Goal: Complete application form

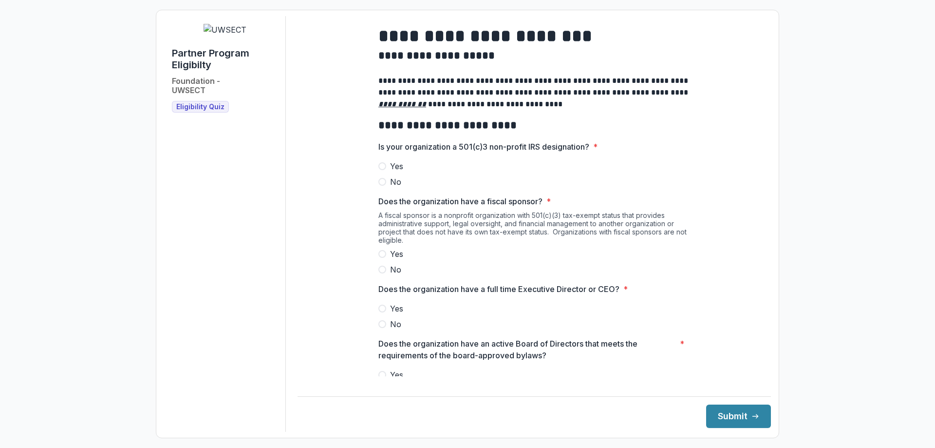
click at [381, 170] on span at bounding box center [382, 166] width 8 height 8
click at [380, 273] on span at bounding box center [382, 269] width 8 height 8
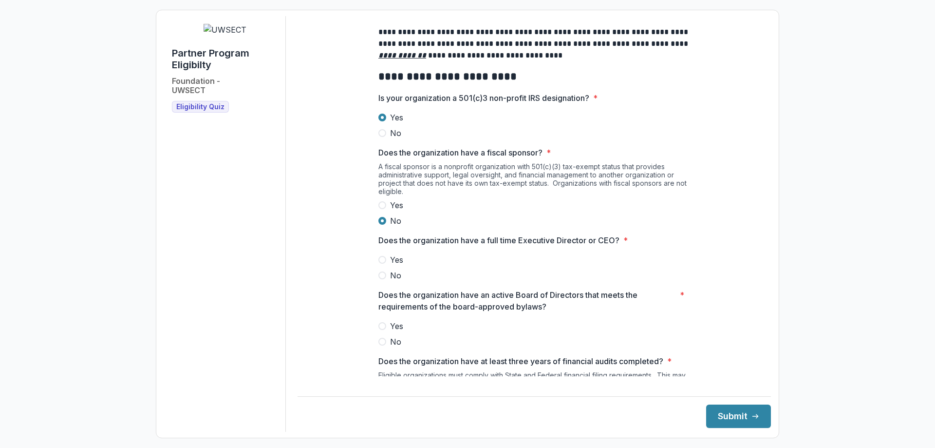
click at [384, 263] on span at bounding box center [382, 260] width 8 height 8
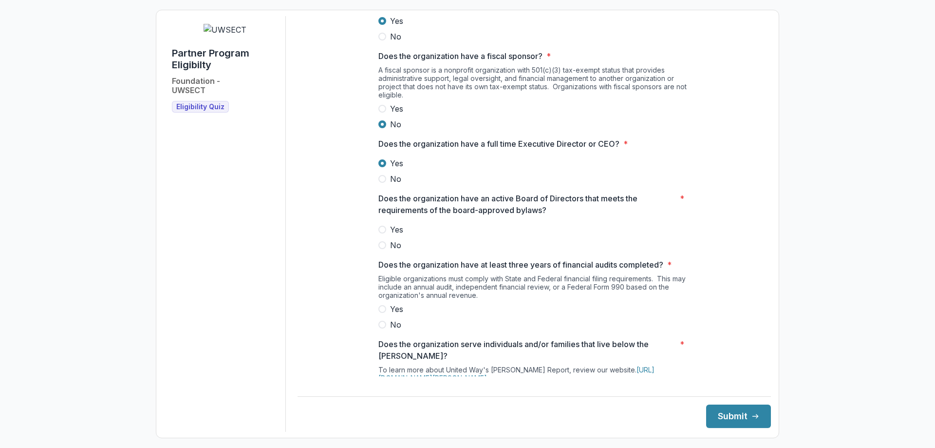
scroll to position [146, 0]
click at [382, 232] on span at bounding box center [382, 229] width 8 height 8
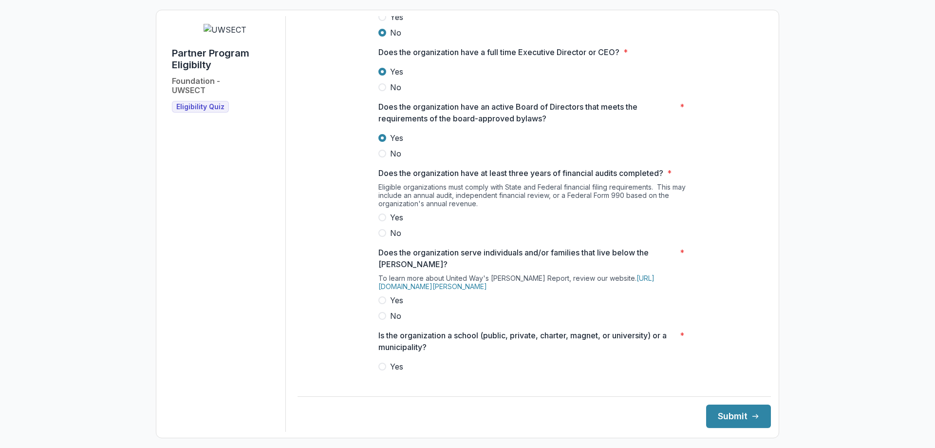
scroll to position [244, 0]
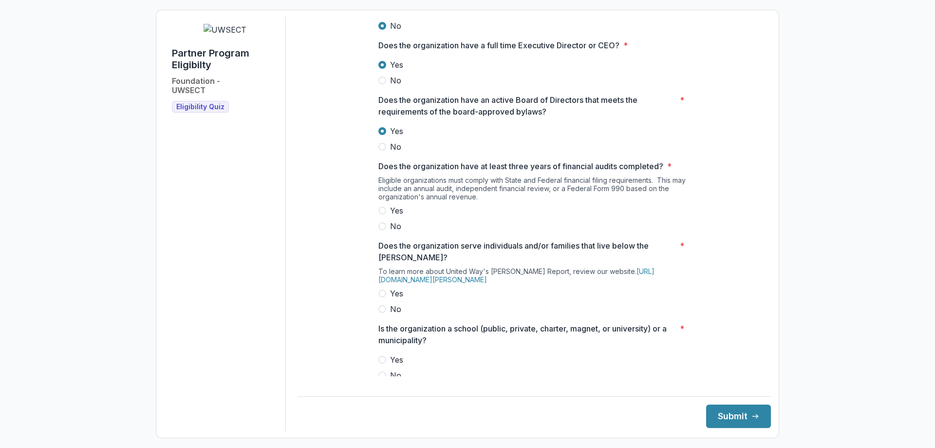
click at [382, 214] on span at bounding box center [382, 210] width 8 height 8
click at [382, 297] on span at bounding box center [382, 293] width 8 height 8
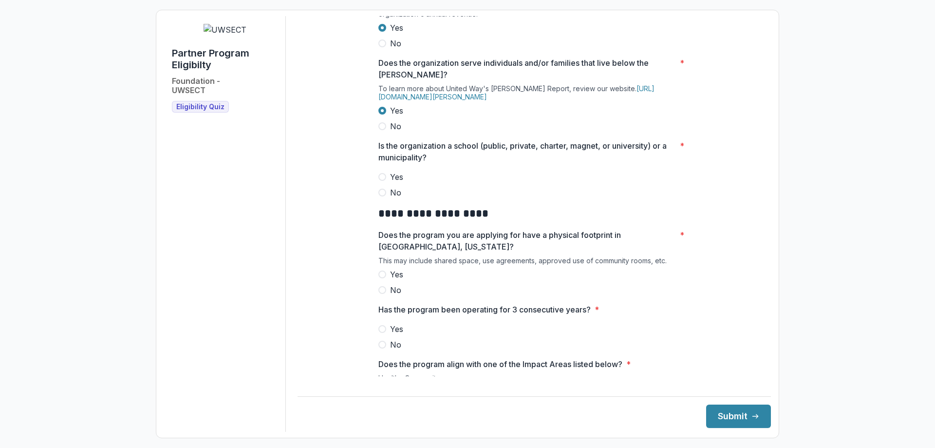
scroll to position [438, 0]
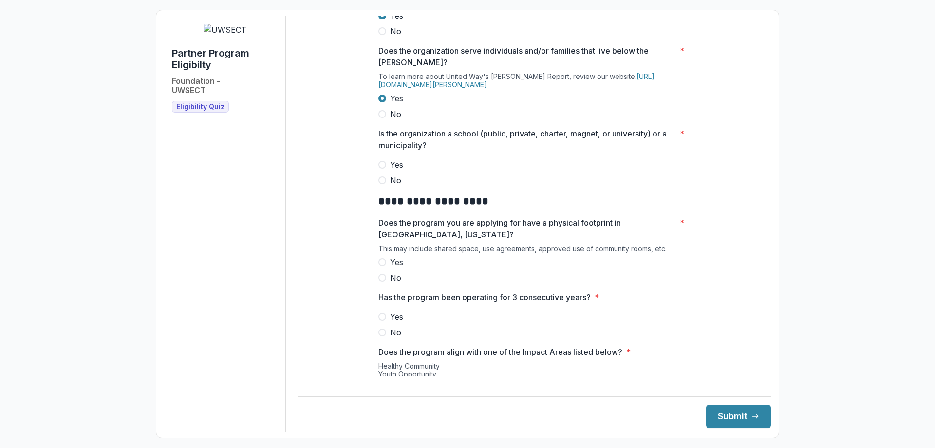
click at [382, 184] on span at bounding box center [382, 180] width 8 height 8
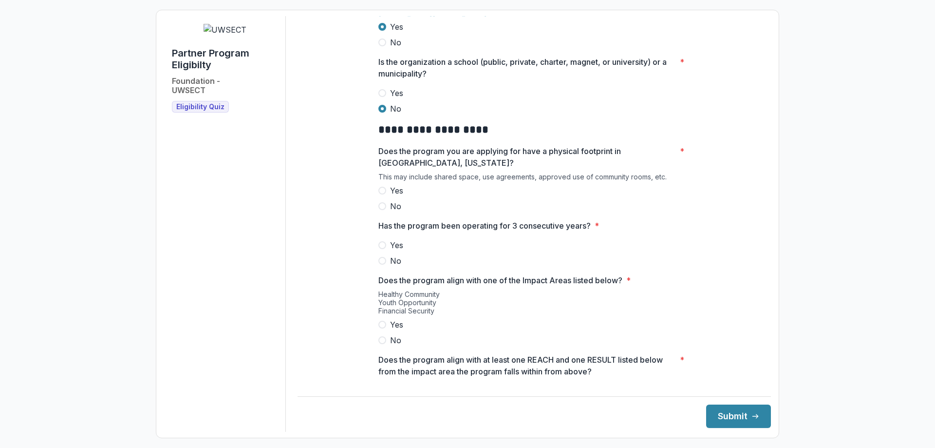
scroll to position [536, 0]
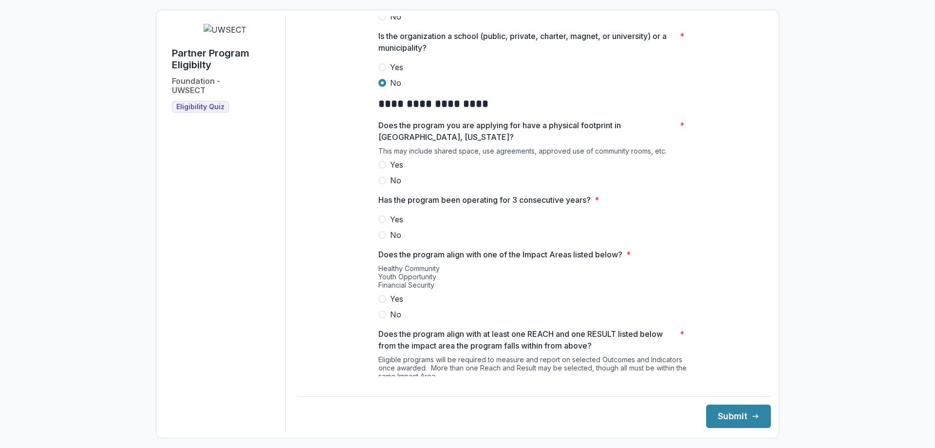
click at [381, 169] on span at bounding box center [382, 165] width 8 height 8
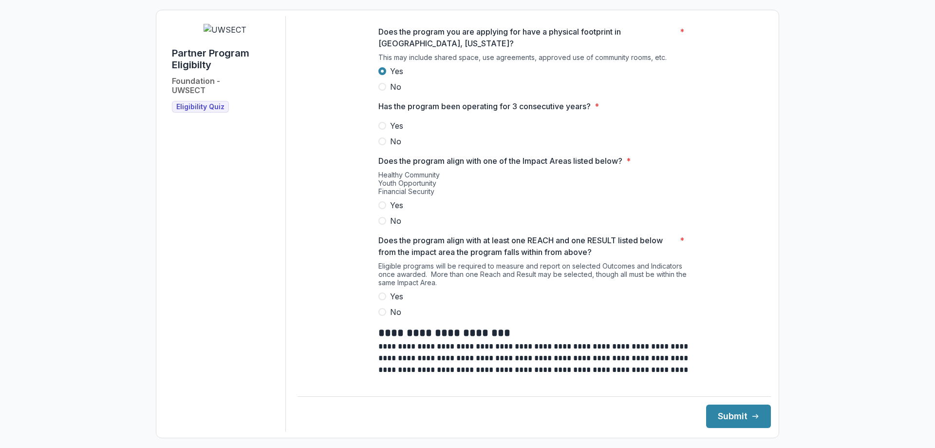
scroll to position [633, 0]
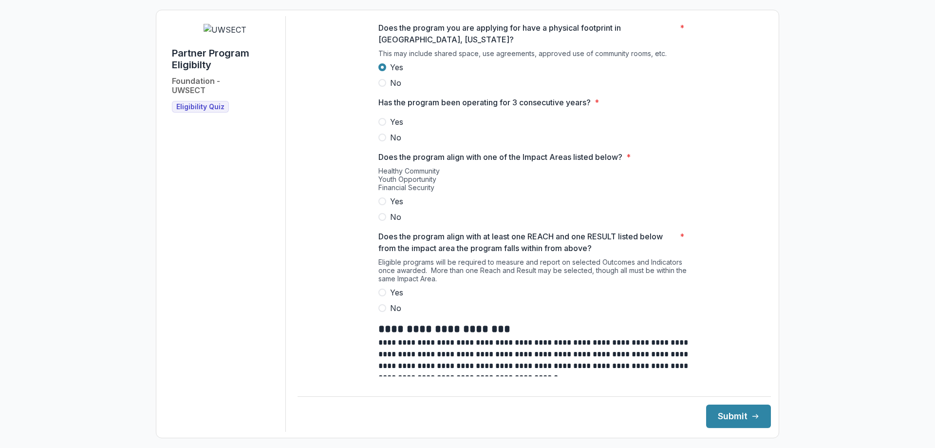
click at [383, 126] on span at bounding box center [382, 122] width 8 height 8
click at [382, 205] on span at bounding box center [382, 201] width 8 height 8
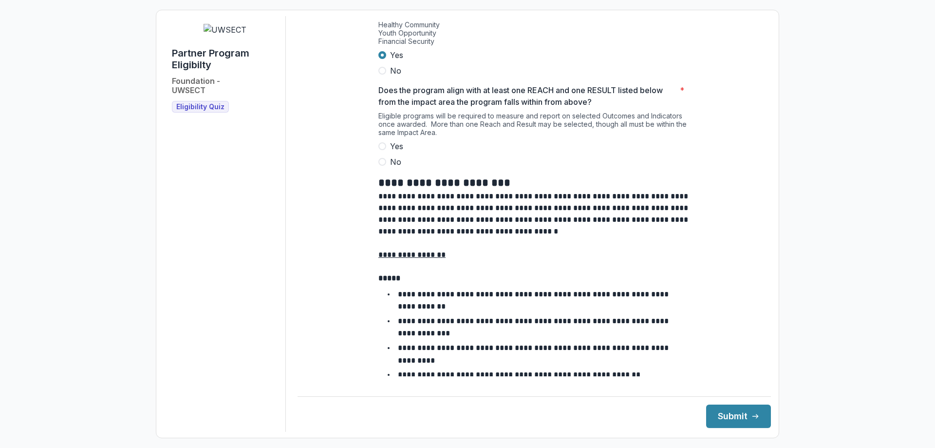
scroll to position [731, 0]
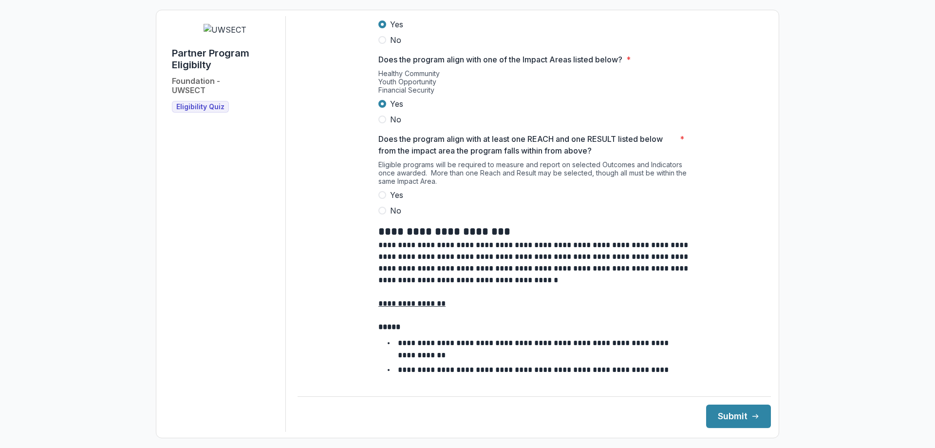
click at [384, 199] on span at bounding box center [382, 195] width 8 height 8
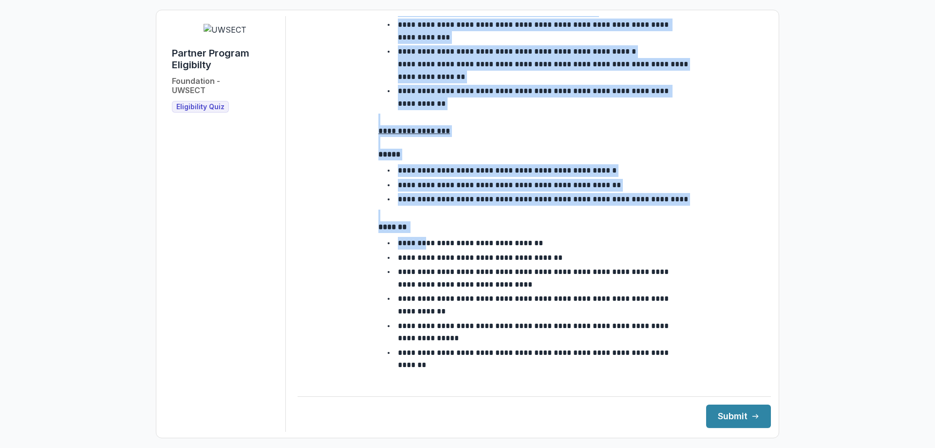
scroll to position [1682, 0]
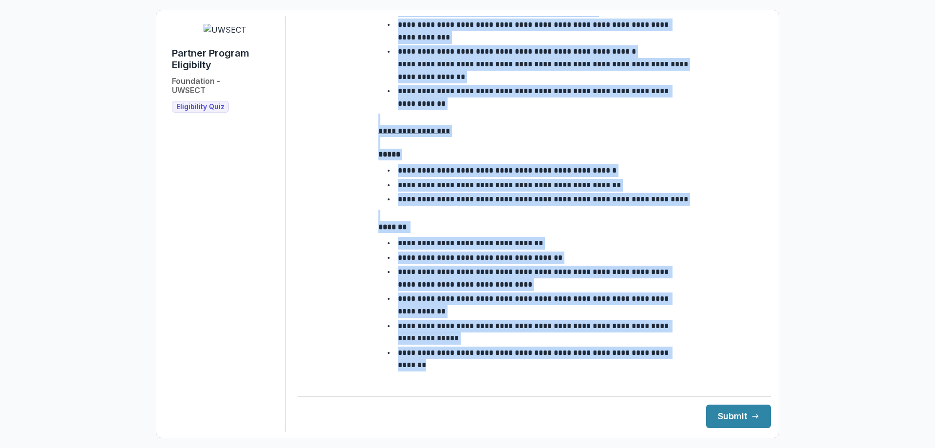
drag, startPoint x: 379, startPoint y: 92, endPoint x: 688, endPoint y: 321, distance: 384.3
copy div "**********"
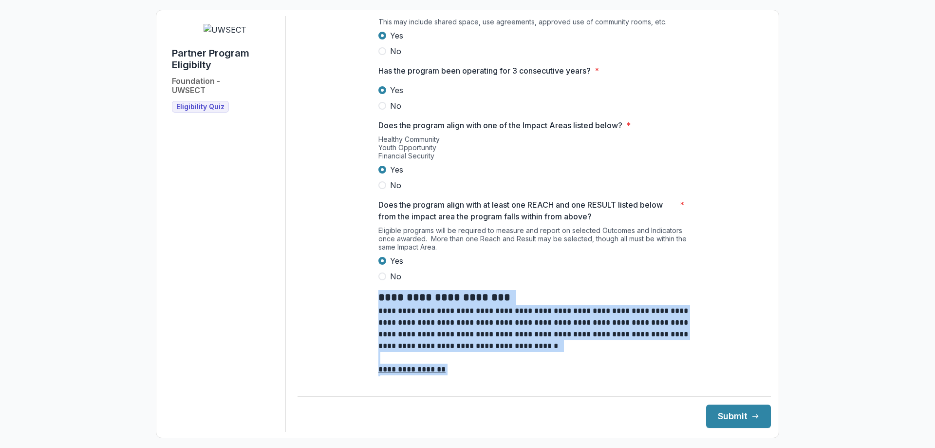
scroll to position [805, 0]
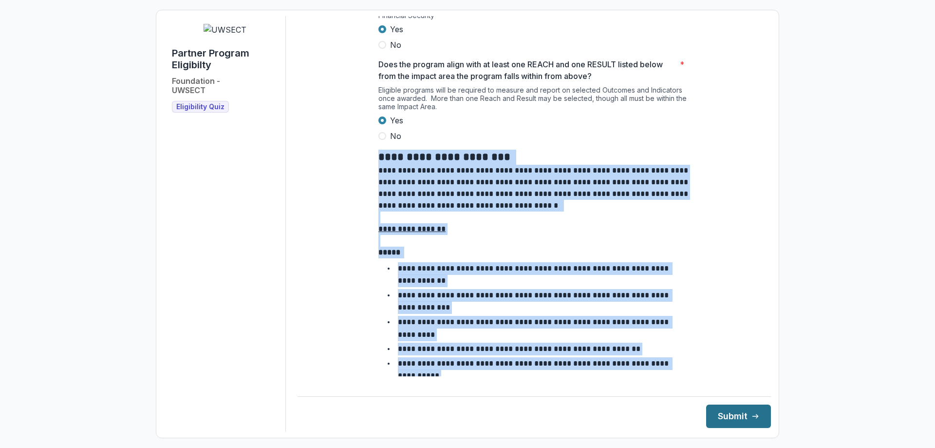
click at [724, 418] on button "Submit" at bounding box center [738, 415] width 65 height 23
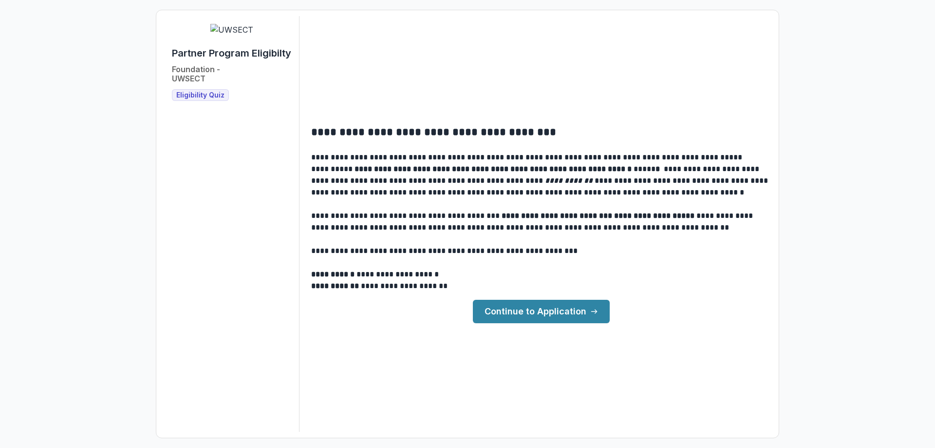
click at [546, 312] on link "Continue to Application" at bounding box center [541, 311] width 137 height 23
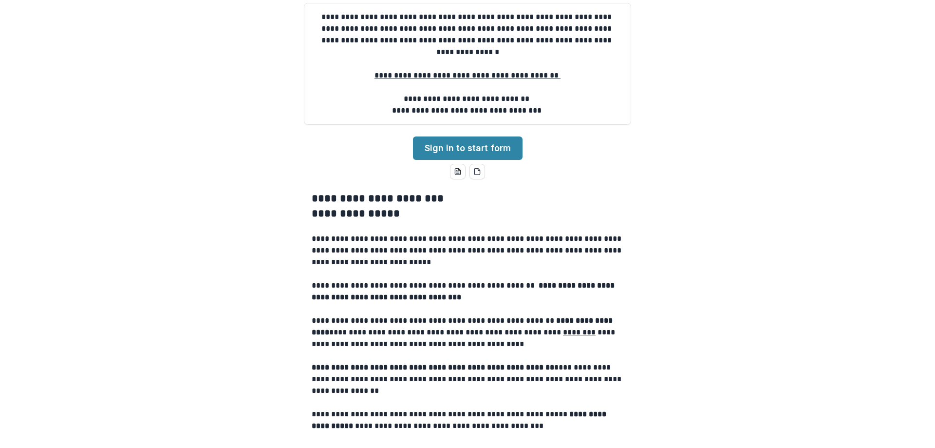
scroll to position [97, 0]
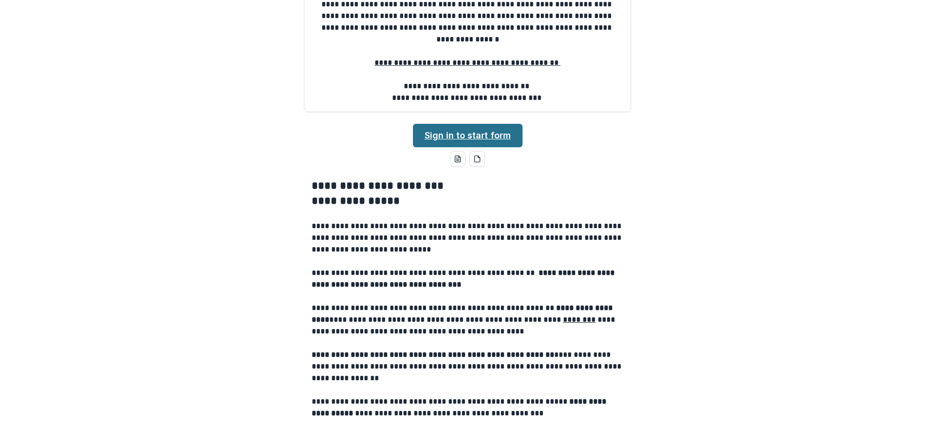
click at [475, 147] on link "Sign in to start form" at bounding box center [468, 135] width 110 height 23
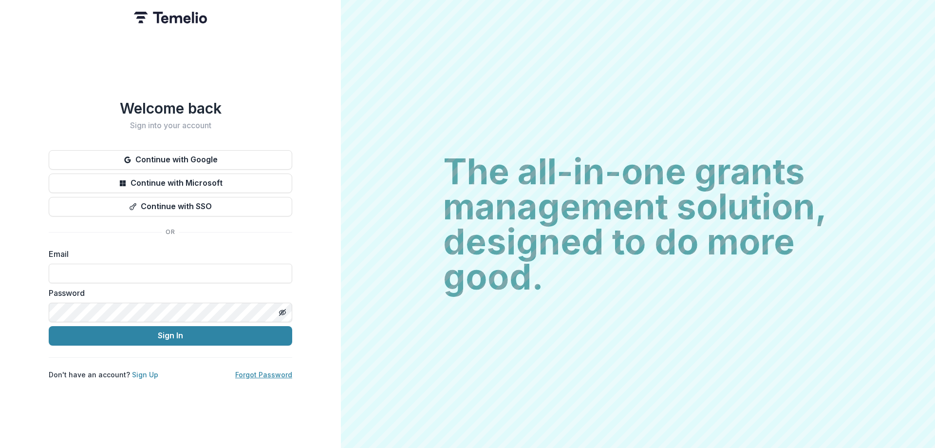
click at [269, 372] on link "Forgot Password" at bounding box center [263, 374] width 57 height 8
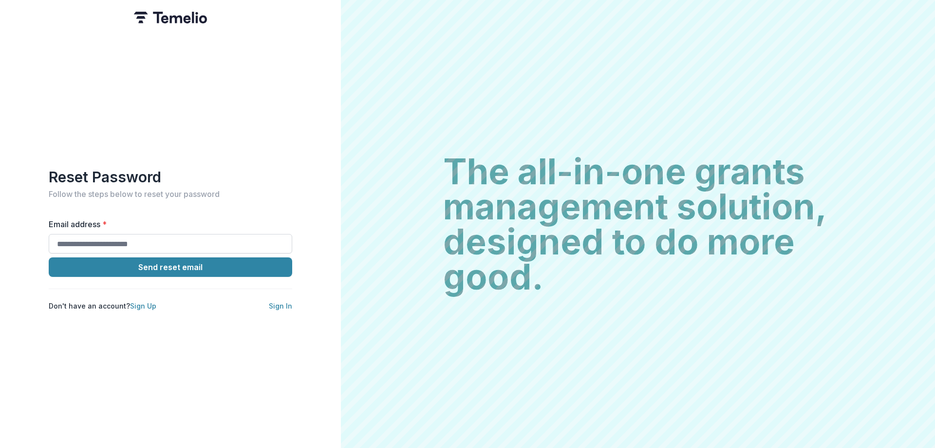
click at [155, 237] on input "Email address *" at bounding box center [171, 243] width 244 height 19
type input "**********"
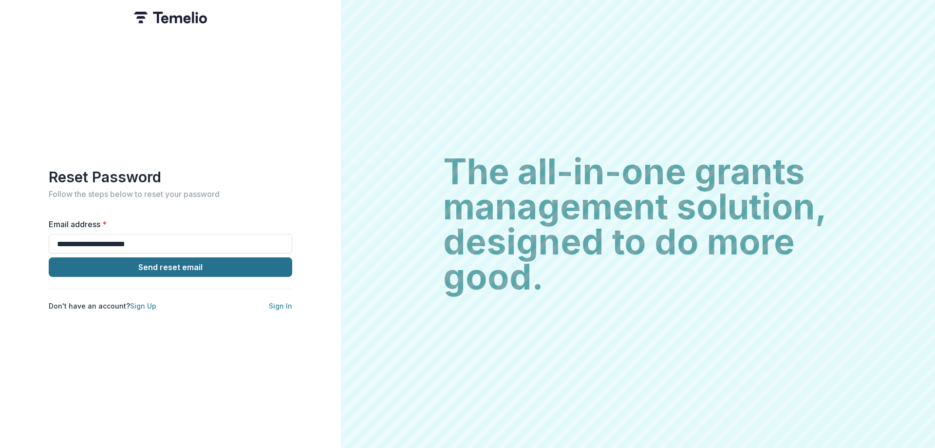
click at [166, 264] on button "Send reset email" at bounding box center [171, 266] width 244 height 19
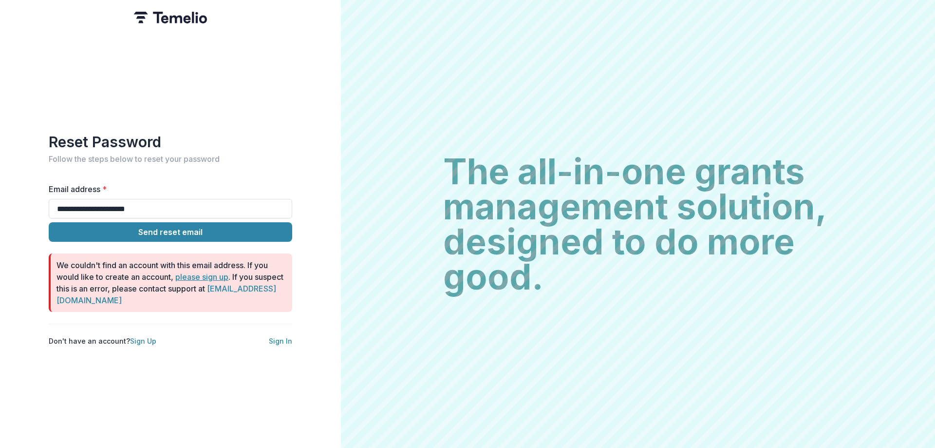
click at [197, 273] on link "please sign up" at bounding box center [201, 277] width 53 height 10
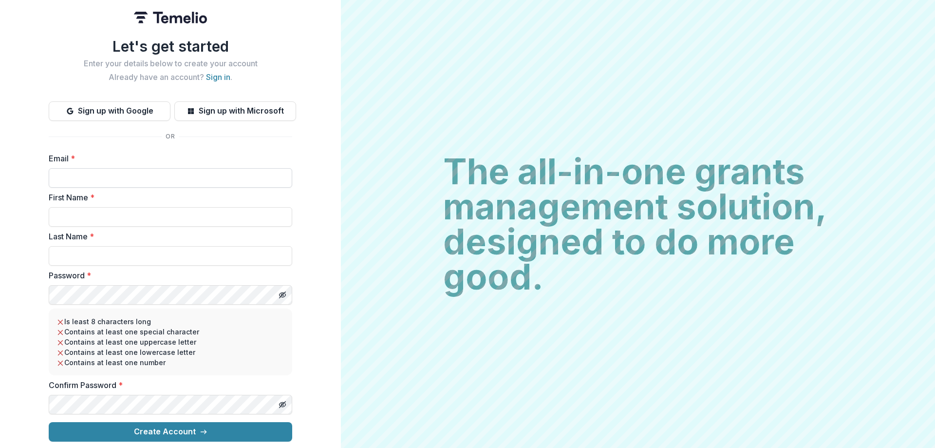
click at [94, 174] on input "Email *" at bounding box center [171, 177] width 244 height 19
type input "**********"
type input "******"
type input "*****"
click at [21, 290] on div "**********" at bounding box center [170, 224] width 341 height 448
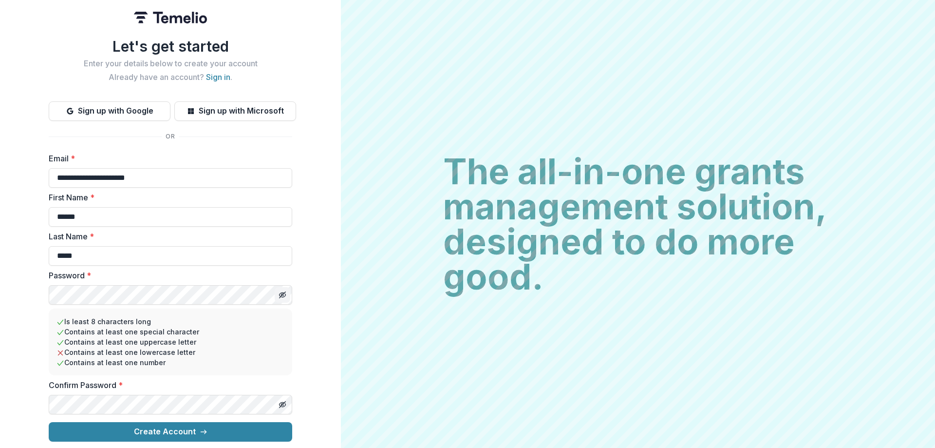
click at [285, 294] on icon "Toggle password visibility" at bounding box center [284, 295] width 4 height 3
click at [35, 286] on div "**********" at bounding box center [170, 224] width 341 height 448
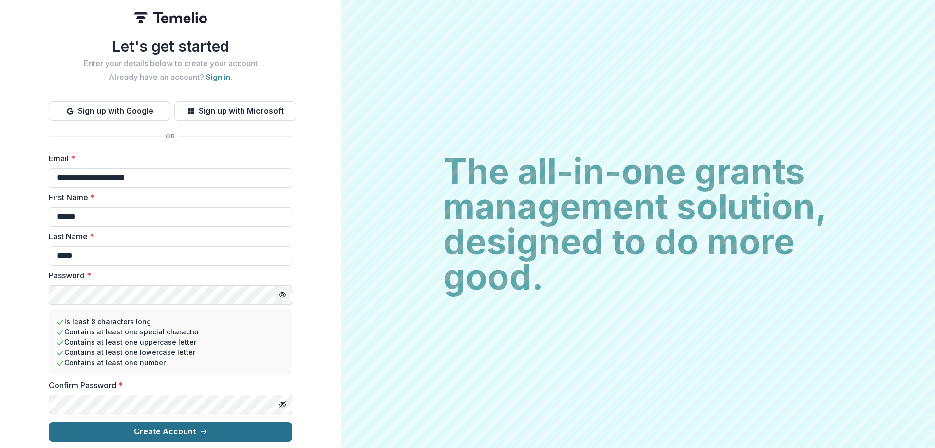
click at [125, 424] on button "Create Account" at bounding box center [171, 431] width 244 height 19
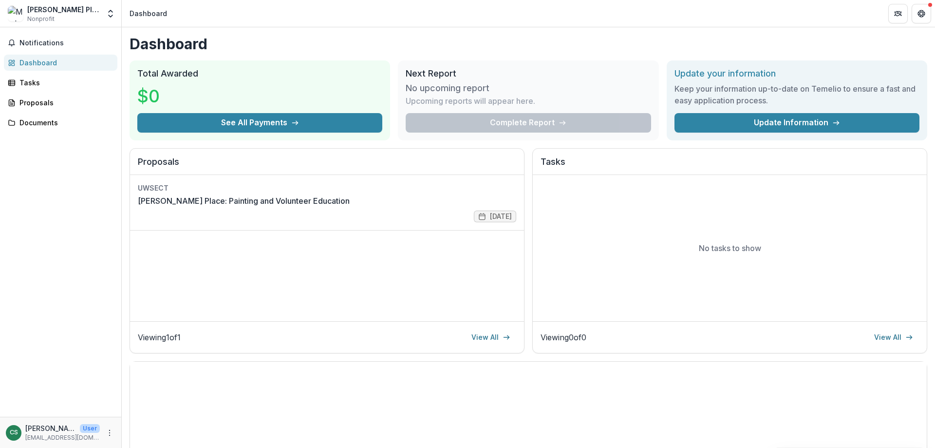
click at [78, 318] on div "Notifications Dashboard Tasks Proposals Documents" at bounding box center [60, 221] width 121 height 389
click at [43, 102] on div "Proposals" at bounding box center [64, 102] width 90 height 10
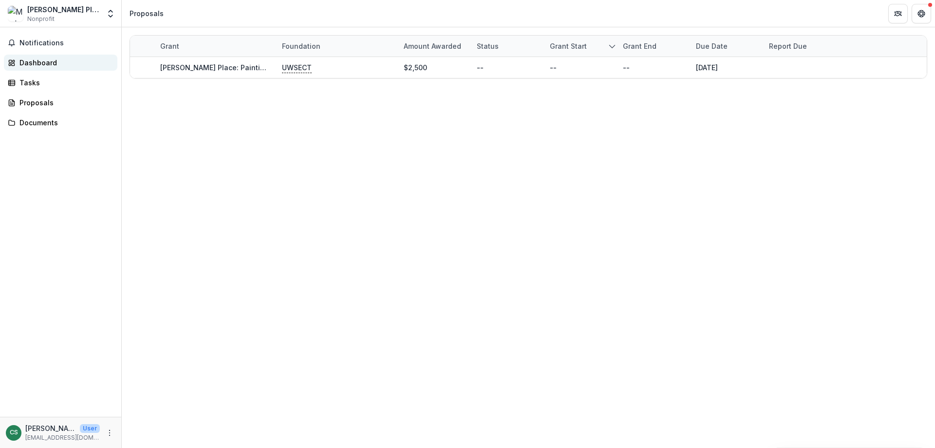
click at [31, 57] on div "Dashboard" at bounding box center [64, 62] width 90 height 10
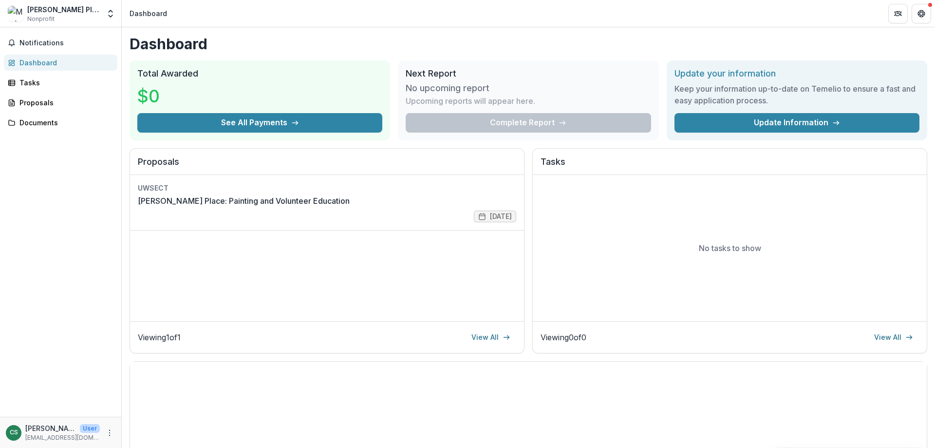
click at [52, 15] on span "Nonprofit" at bounding box center [40, 19] width 27 height 9
click at [44, 43] on span "Notifications" at bounding box center [66, 43] width 94 height 8
click at [48, 169] on div "Notifications Unread 0 Archived You don't have any unread notifications We'll n…" at bounding box center [60, 221] width 121 height 389
click at [27, 125] on div "Documents" at bounding box center [64, 122] width 90 height 10
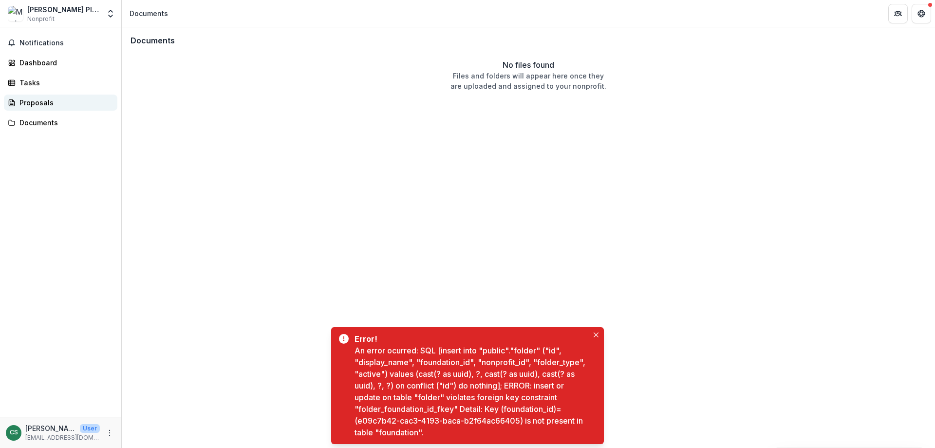
click at [37, 104] on div "Proposals" at bounding box center [64, 102] width 90 height 10
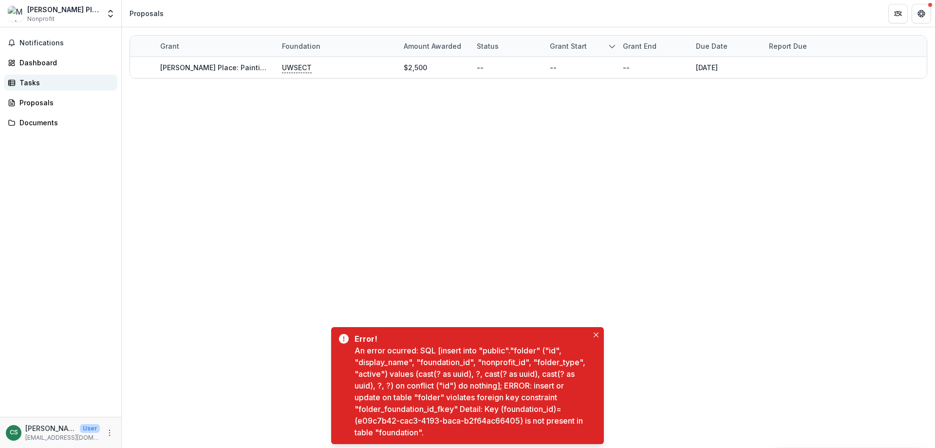
click at [37, 85] on div "Tasks" at bounding box center [64, 82] width 90 height 10
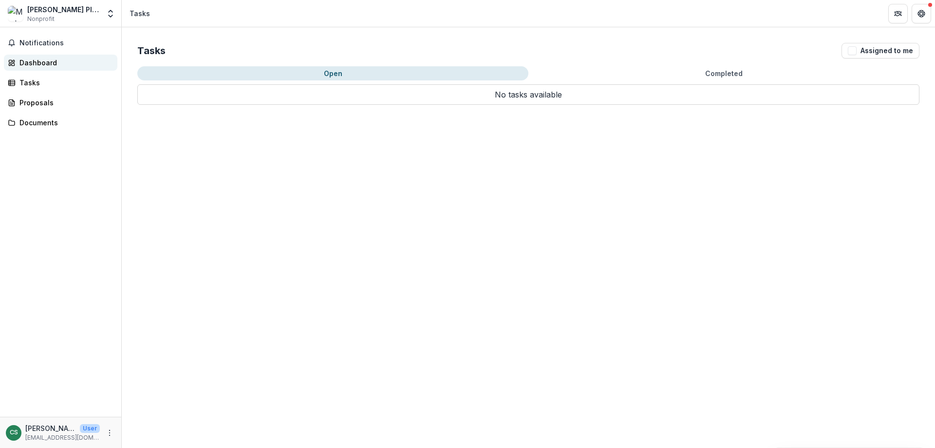
click at [36, 64] on div "Dashboard" at bounding box center [64, 62] width 90 height 10
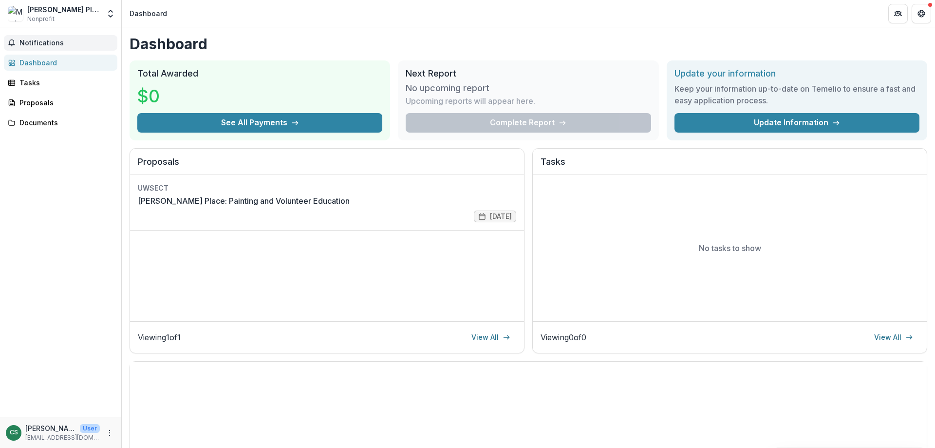
click at [56, 44] on span "Notifications" at bounding box center [66, 43] width 94 height 8
click at [63, 136] on div "Notifications Unread 0 Archived You don't have any unread notifications We'll n…" at bounding box center [60, 221] width 121 height 389
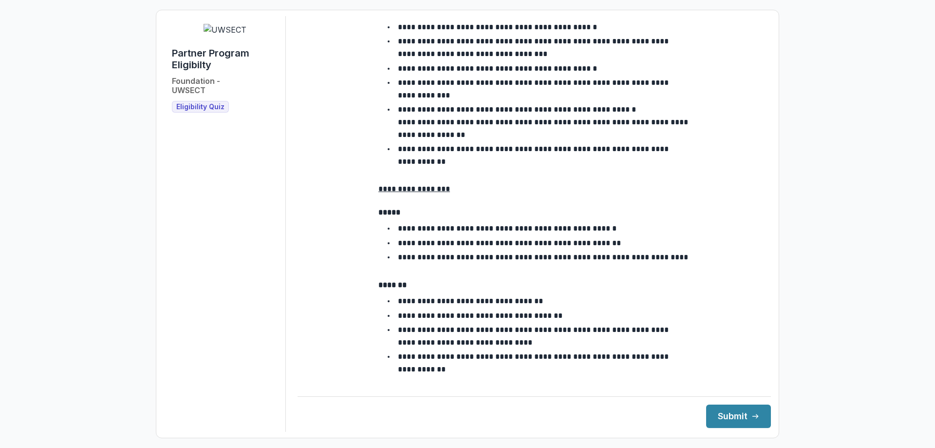
scroll to position [1682, 0]
